Goal: Task Accomplishment & Management: Manage account settings

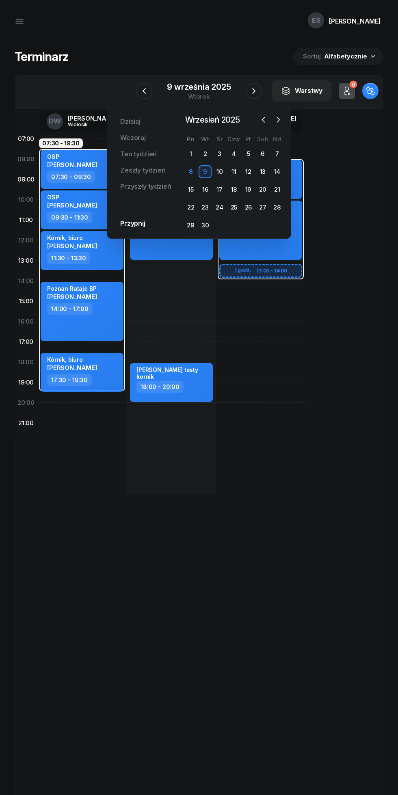
click at [284, 122] on div at bounding box center [271, 120] width 27 height 12
click at [278, 120] on icon "button" at bounding box center [278, 120] width 8 height 8
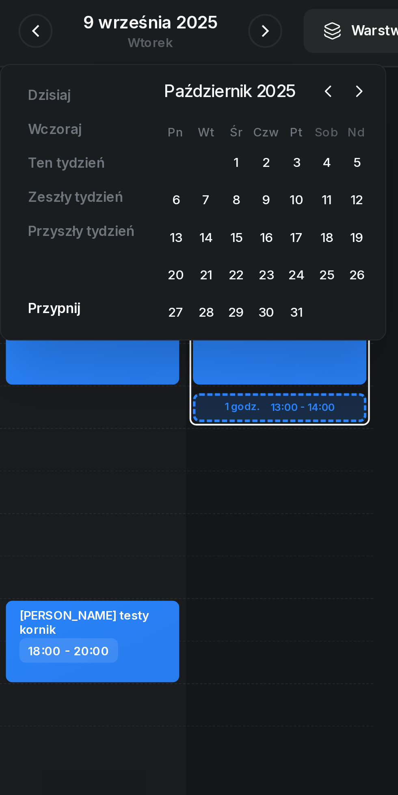
click at [254, 172] on div "9" at bounding box center [254, 171] width 13 height 13
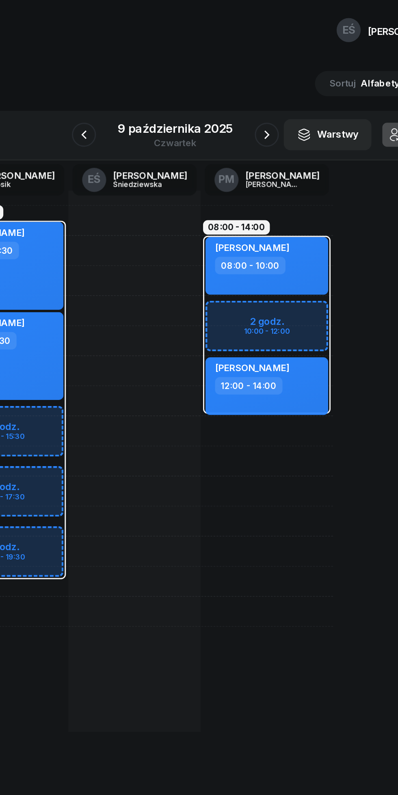
click at [136, 93] on icon "button" at bounding box center [137, 91] width 10 height 10
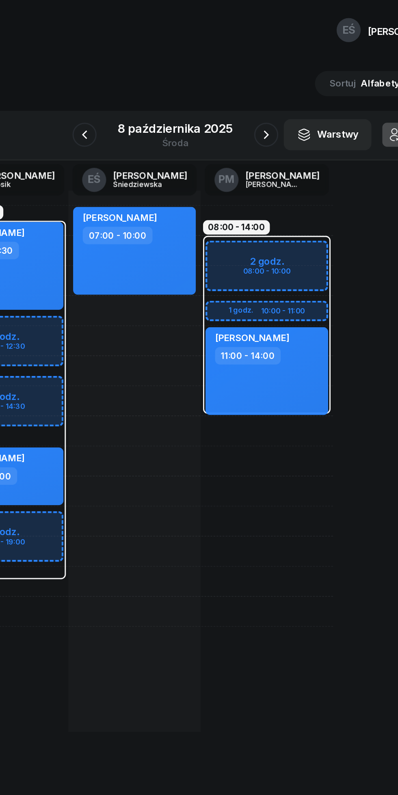
click at [145, 89] on button "button" at bounding box center [138, 91] width 16 height 16
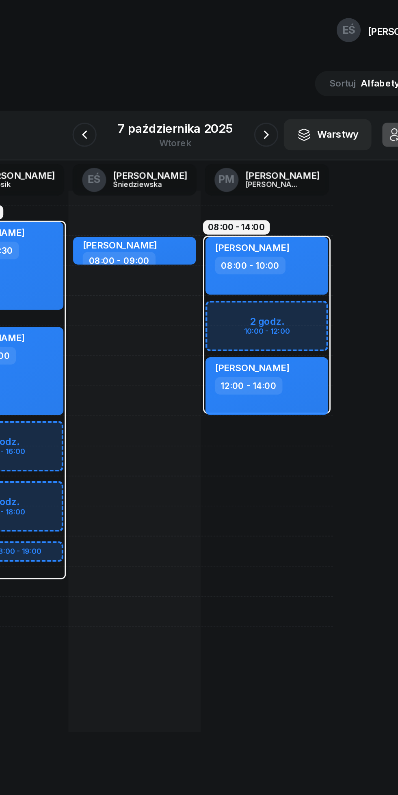
click at [138, 91] on icon "button" at bounding box center [138, 91] width 10 height 10
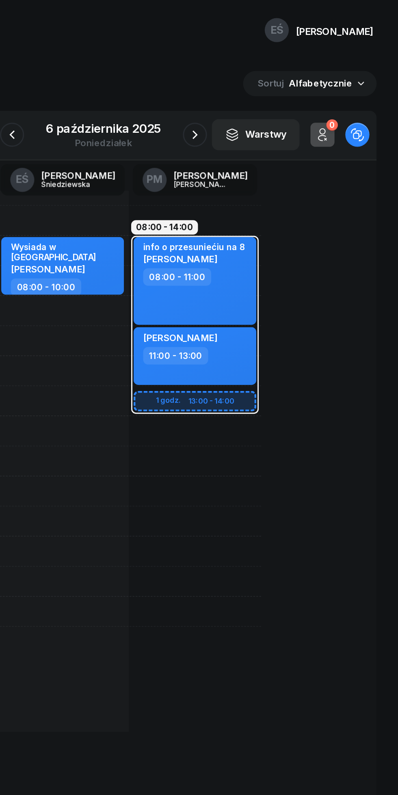
click at [349, 89] on icon "button" at bounding box center [347, 91] width 10 height 10
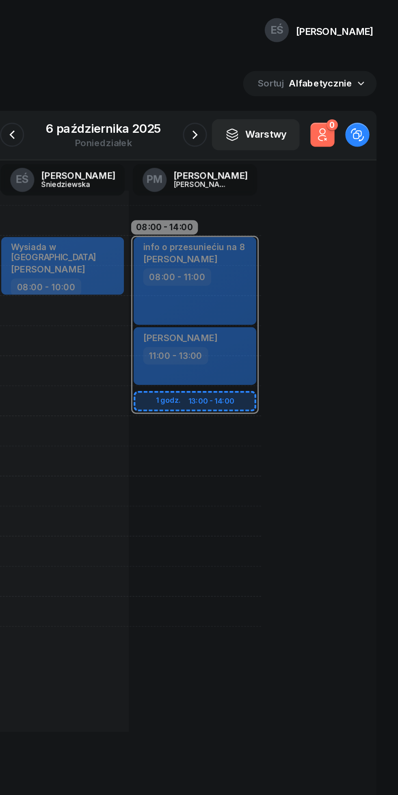
click at [304, 407] on div "08:00 - 14:00 1 godz. 13:00 - 14:00 info o przesuniećiu na 8 [PERSON_NAME] 08:0…" at bounding box center [260, 312] width 89 height 366
select select "20"
select select "22"
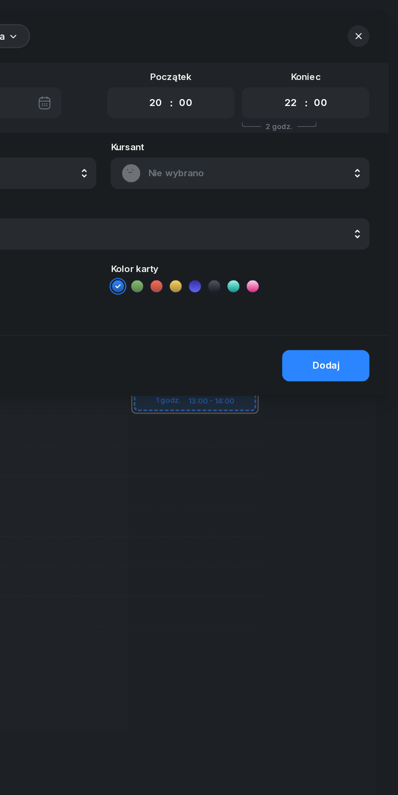
click at [370, 25] on icon "button" at bounding box center [371, 24] width 8 height 8
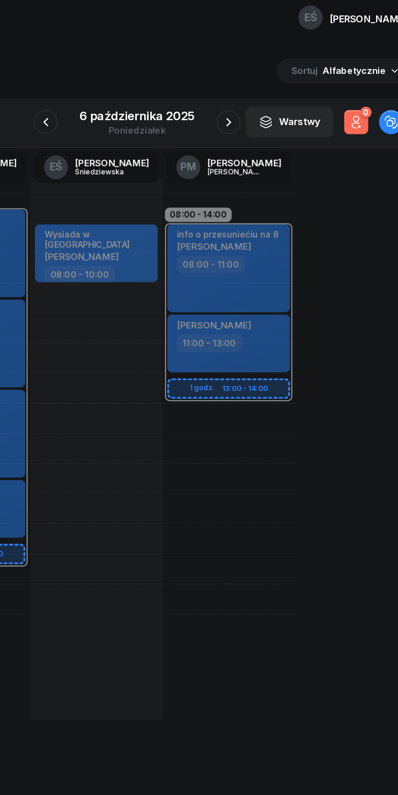
click at [262, 89] on icon "button" at bounding box center [261, 91] width 10 height 10
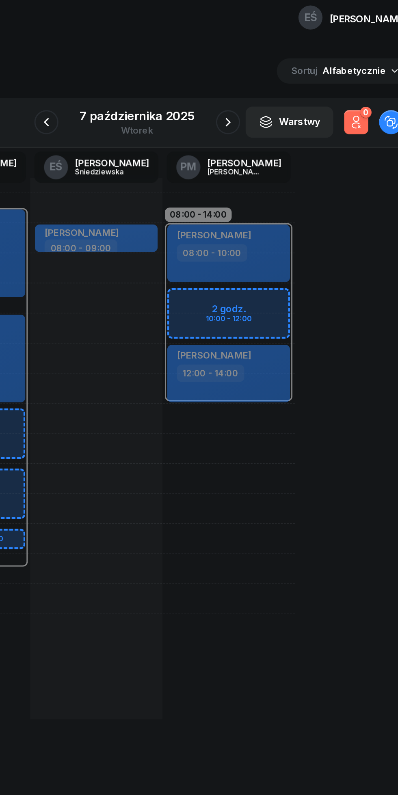
click at [260, 91] on icon "button" at bounding box center [260, 91] width 10 height 10
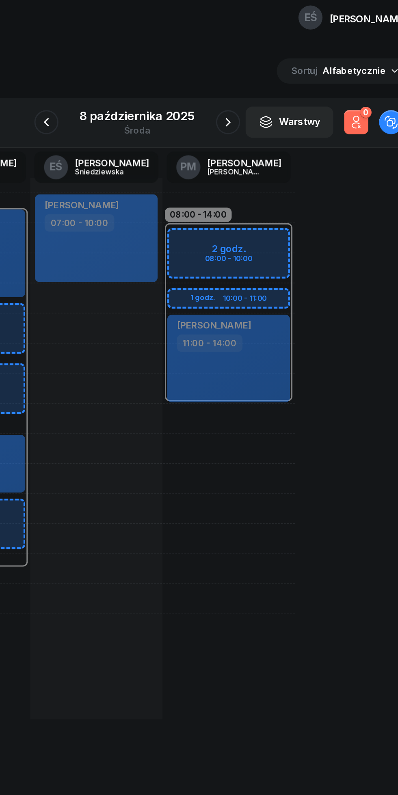
click at [245, 91] on div "[DATE]" at bounding box center [199, 91] width 97 height 23
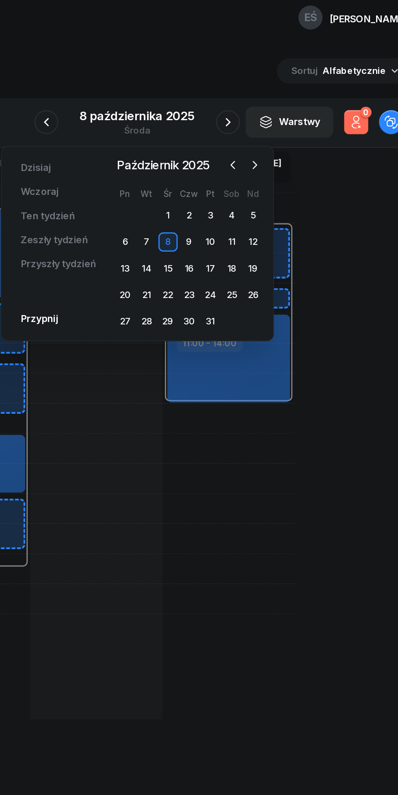
click at [262, 84] on button "button" at bounding box center [260, 91] width 16 height 16
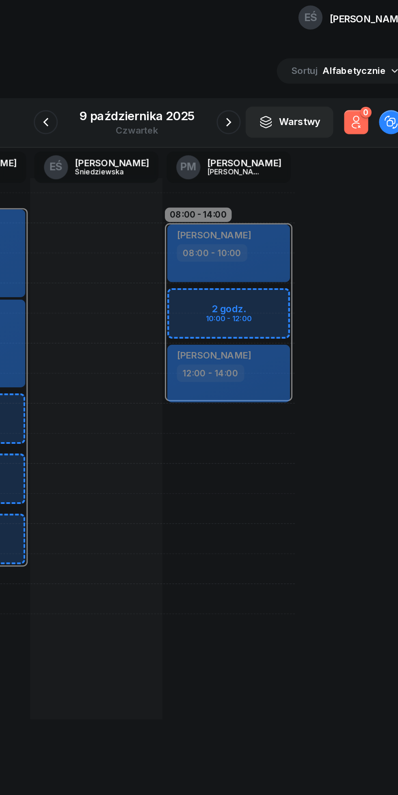
click at [265, 91] on button "button" at bounding box center [261, 91] width 16 height 16
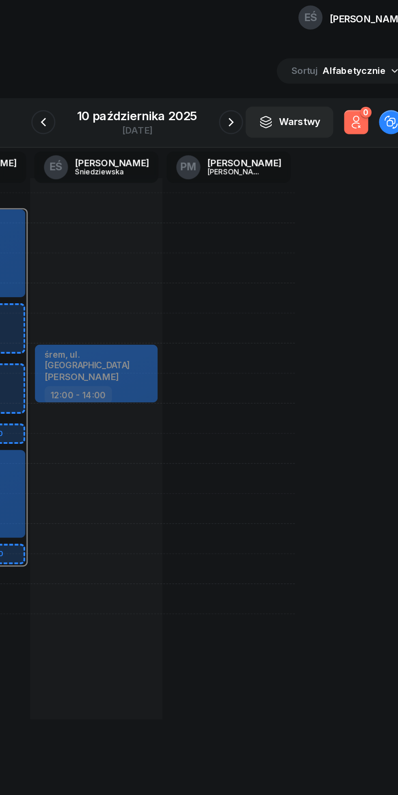
click at [262, 91] on icon "button" at bounding box center [263, 91] width 10 height 10
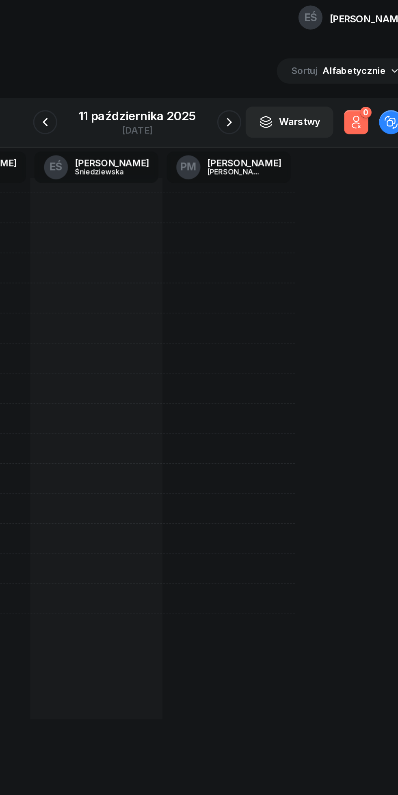
click at [261, 91] on icon "button" at bounding box center [261, 91] width 10 height 10
click at [262, 91] on icon "button" at bounding box center [262, 91] width 10 height 10
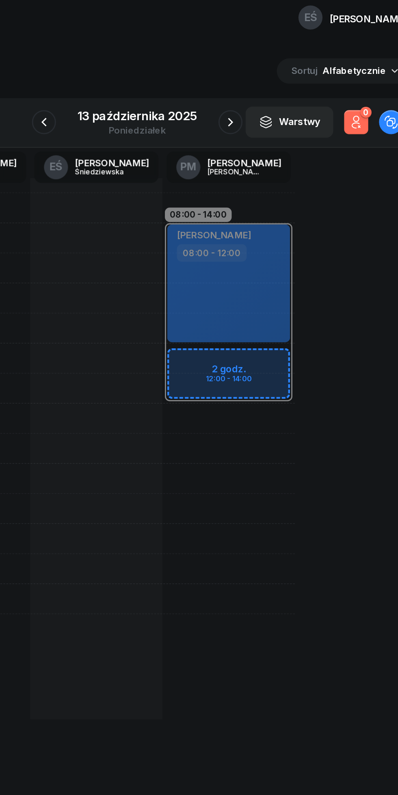
click at [136, 91] on icon "button" at bounding box center [136, 91] width 10 height 10
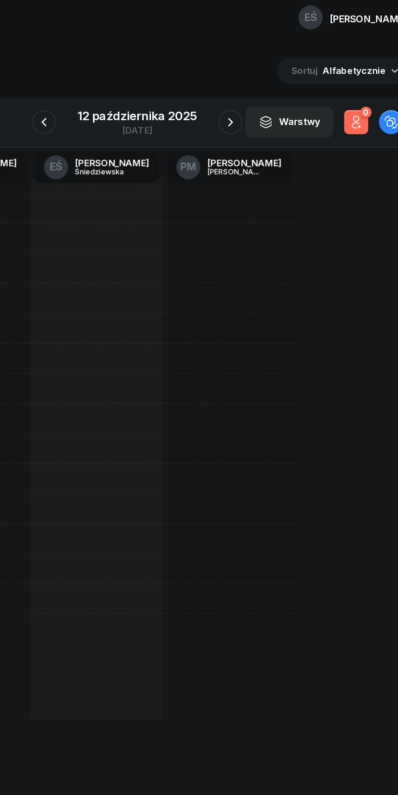
click at [136, 91] on icon "button" at bounding box center [136, 91] width 10 height 10
click at [134, 87] on icon "button" at bounding box center [137, 91] width 10 height 10
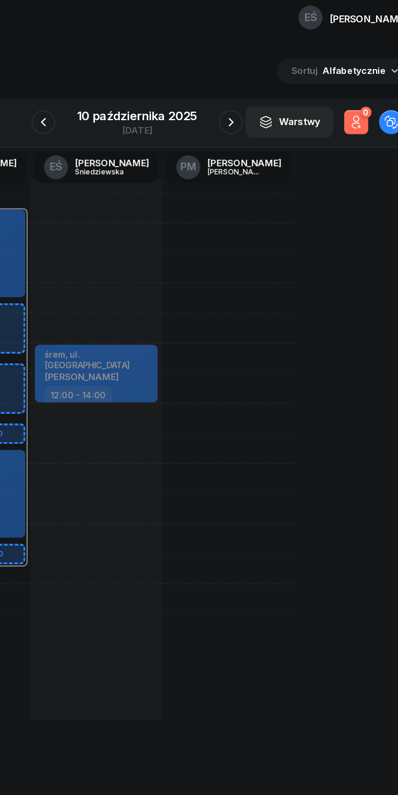
click at [136, 91] on icon "button" at bounding box center [136, 91] width 10 height 10
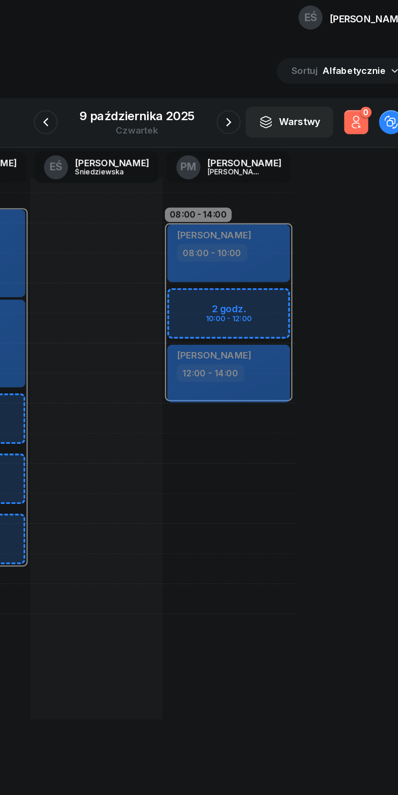
click at [138, 91] on icon "button" at bounding box center [137, 91] width 10 height 10
